Goal: Task Accomplishment & Management: Manage account settings

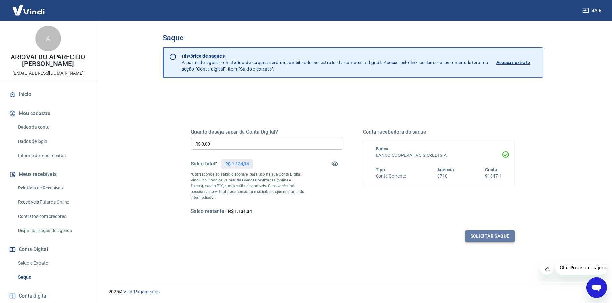
click at [493, 237] on button "Solicitar saque" at bounding box center [489, 237] width 49 height 12
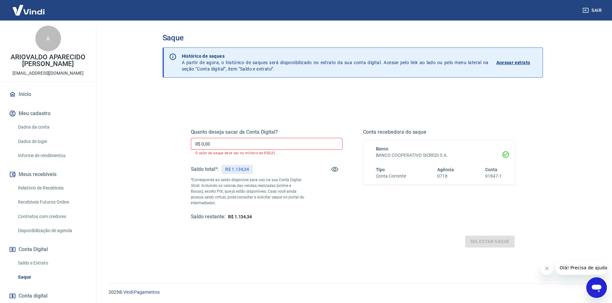
click at [238, 145] on input "R$ 0,00" at bounding box center [267, 144] width 152 height 12
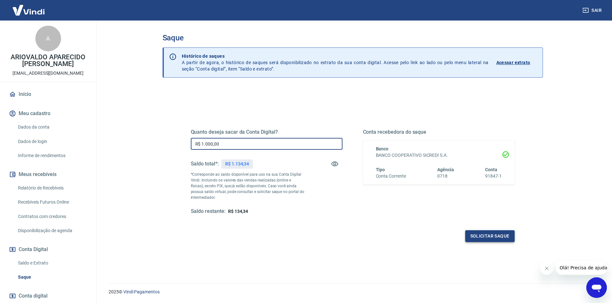
type input "R$ 1.000,00"
click at [494, 239] on button "Solicitar saque" at bounding box center [489, 237] width 49 height 12
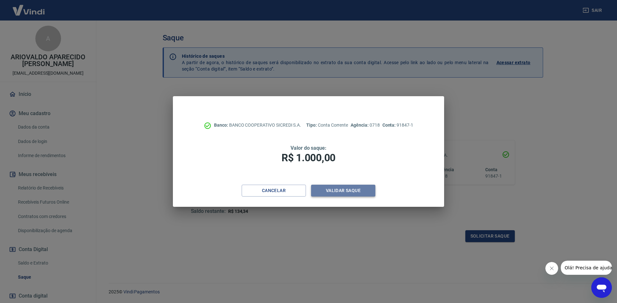
click at [337, 189] on button "Validar saque" at bounding box center [343, 191] width 64 height 12
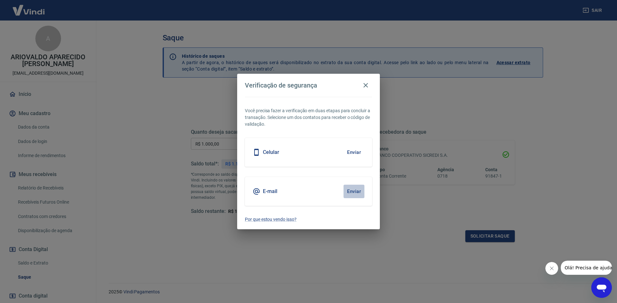
click at [347, 191] on button "Enviar" at bounding box center [353, 191] width 21 height 13
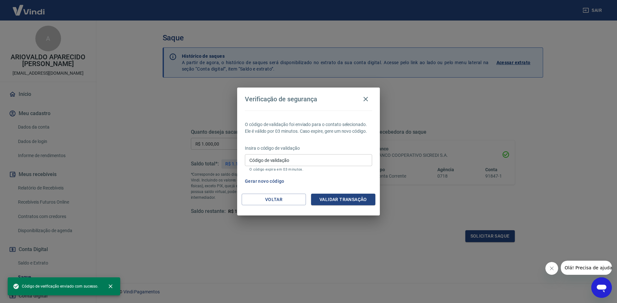
click at [311, 160] on input "Código de validação" at bounding box center [308, 160] width 127 height 12
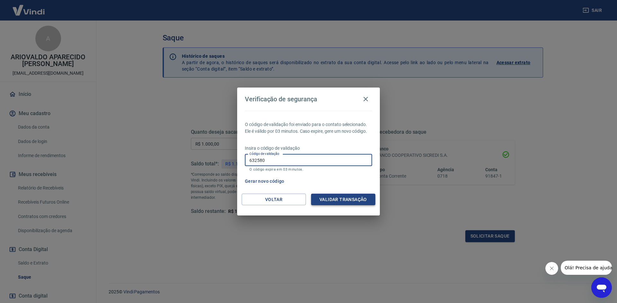
type input "632580"
click at [344, 196] on button "Validar transação" at bounding box center [343, 200] width 64 height 12
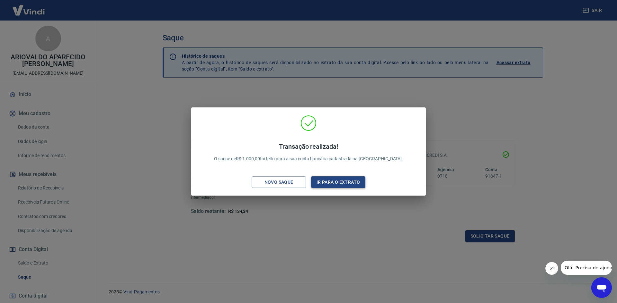
click at [340, 183] on button "Ir para o extrato" at bounding box center [338, 183] width 54 height 12
